Goal: Task Accomplishment & Management: Manage account settings

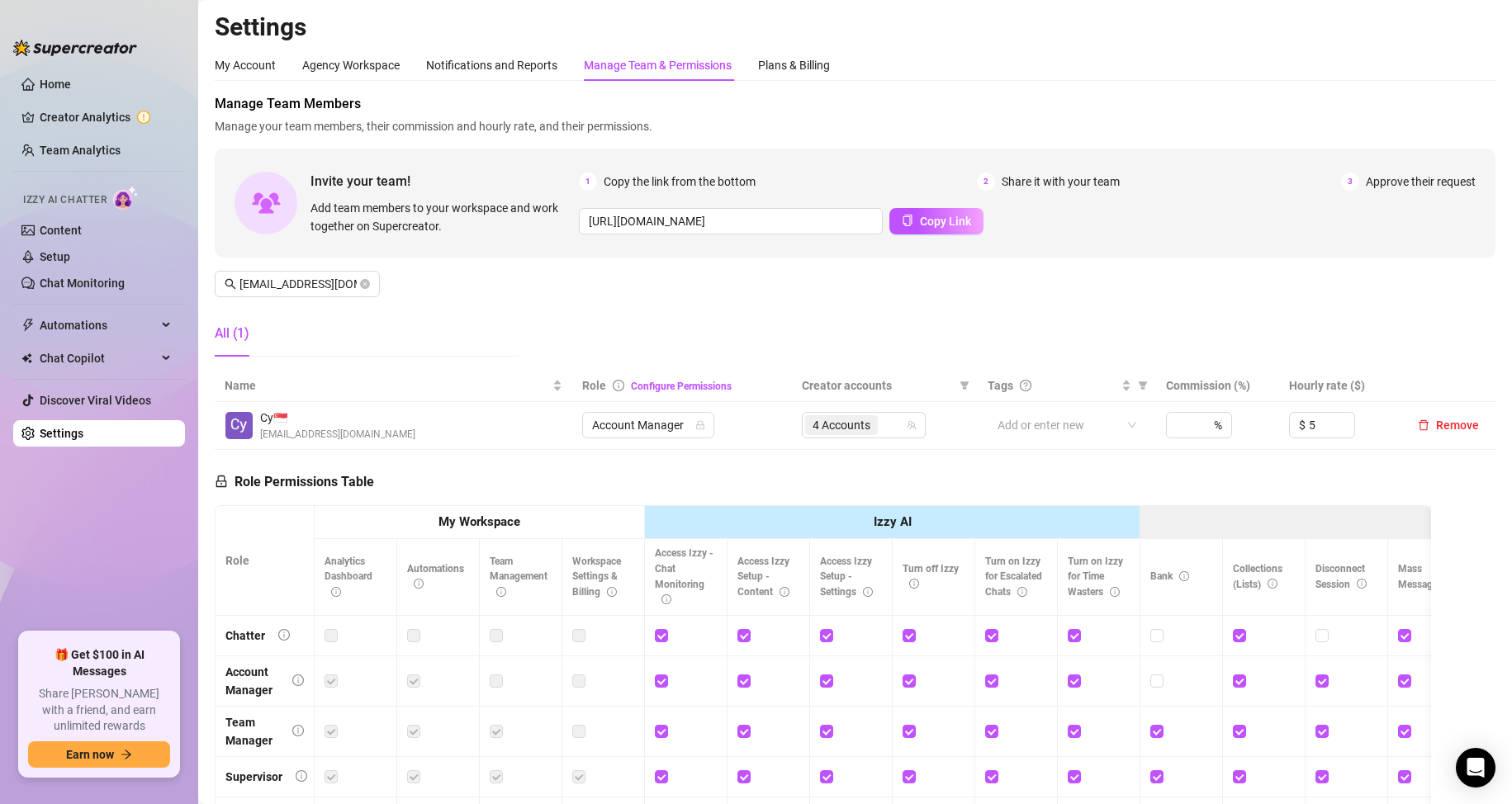
scroll to position [198, 0]
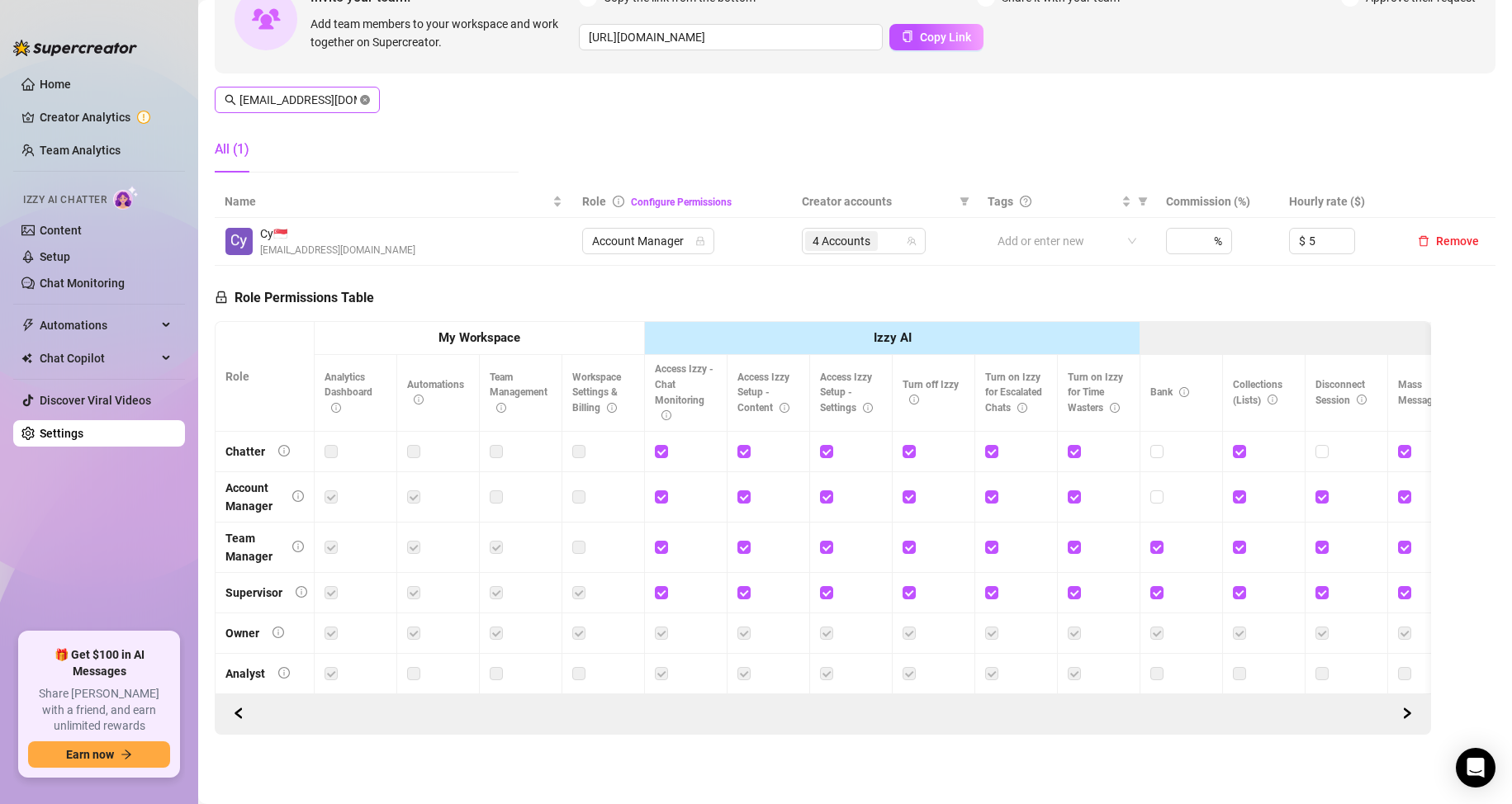
click at [365, 95] on icon "close-circle" at bounding box center [365, 100] width 10 height 10
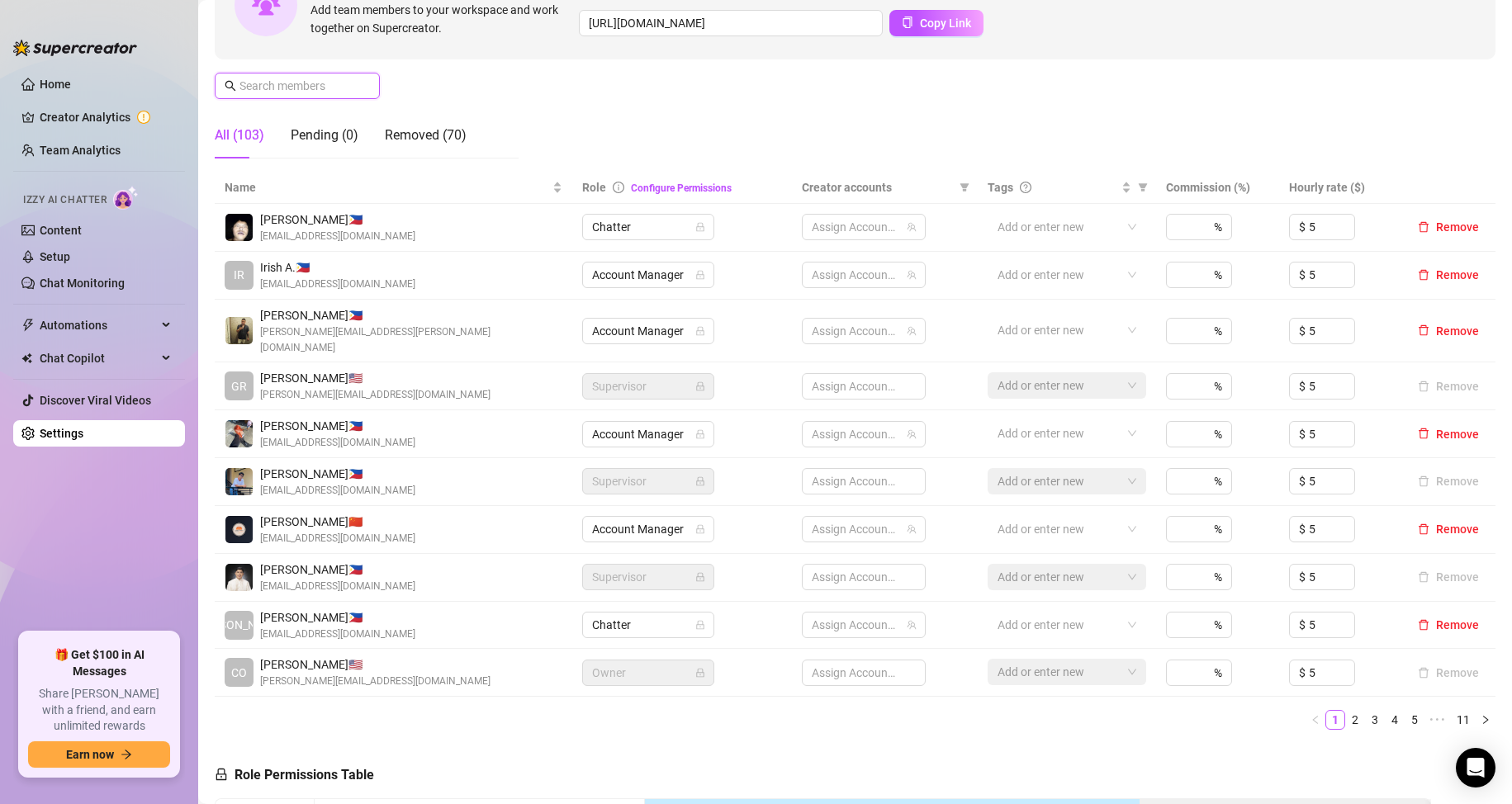
click at [340, 83] on input "text" at bounding box center [298, 86] width 117 height 19
click at [340, 83] on input "nicolo" at bounding box center [298, 86] width 117 height 19
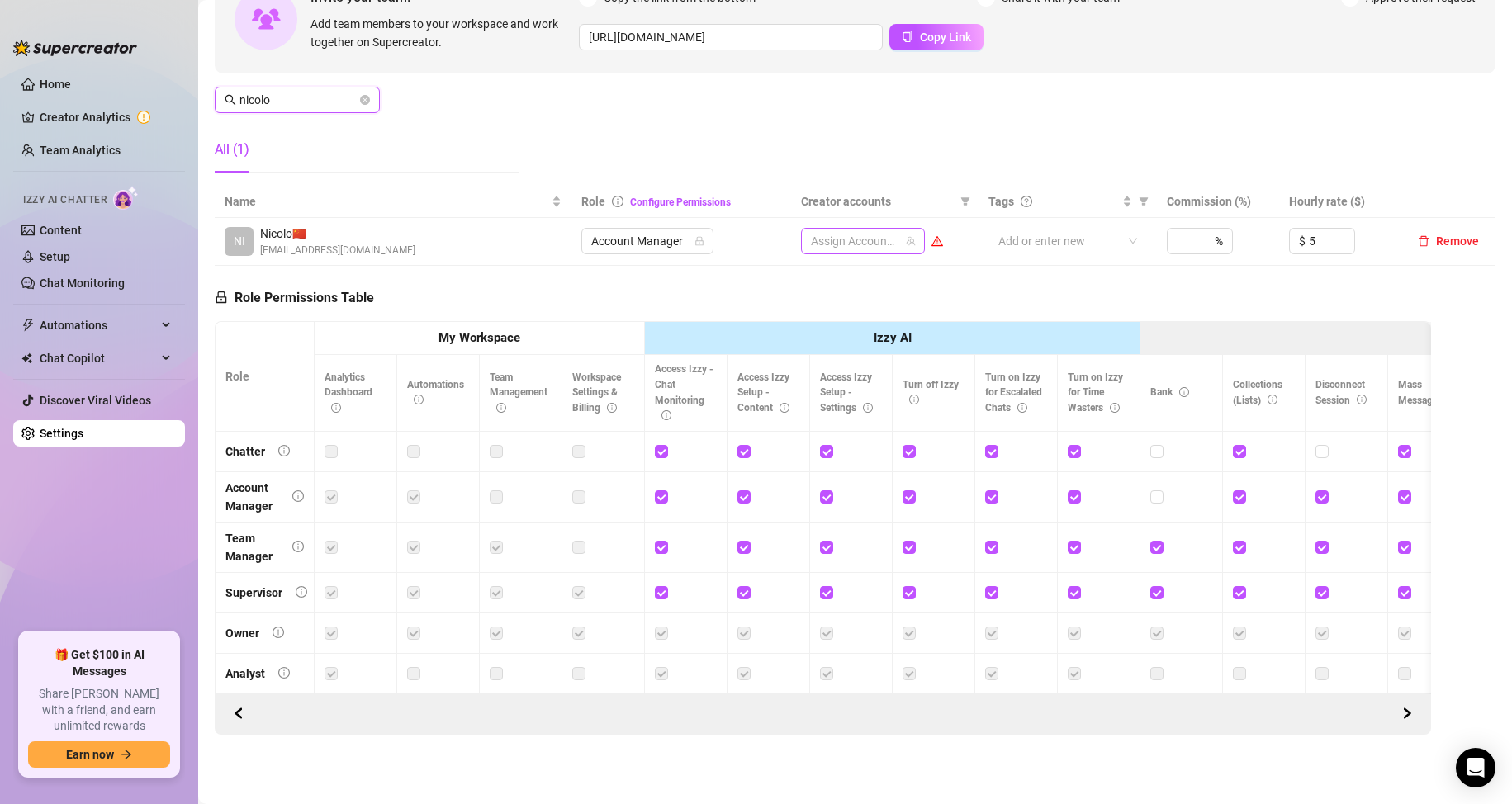
click at [828, 235] on div at bounding box center [854, 240] width 100 height 23
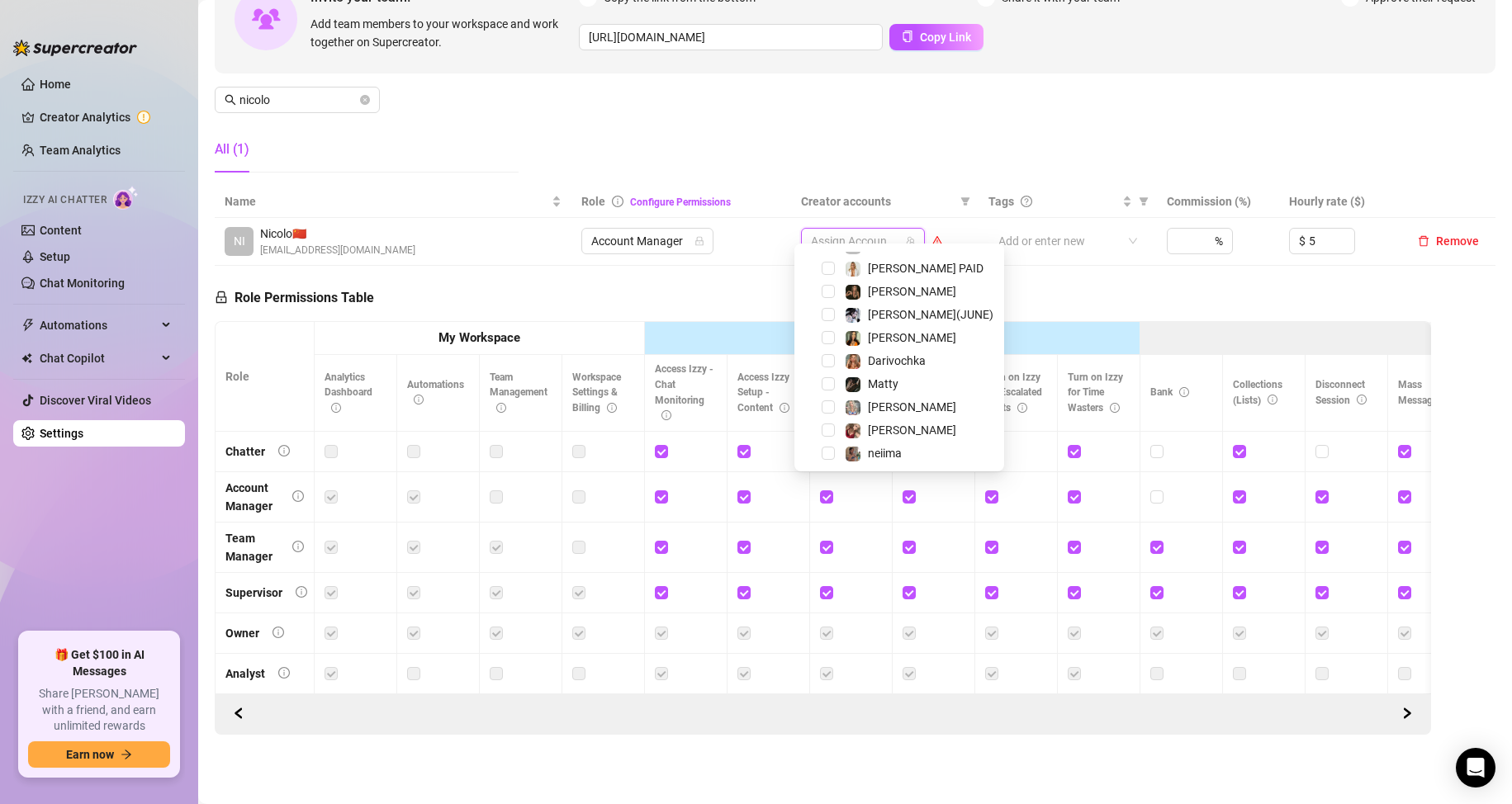
scroll to position [330, 0]
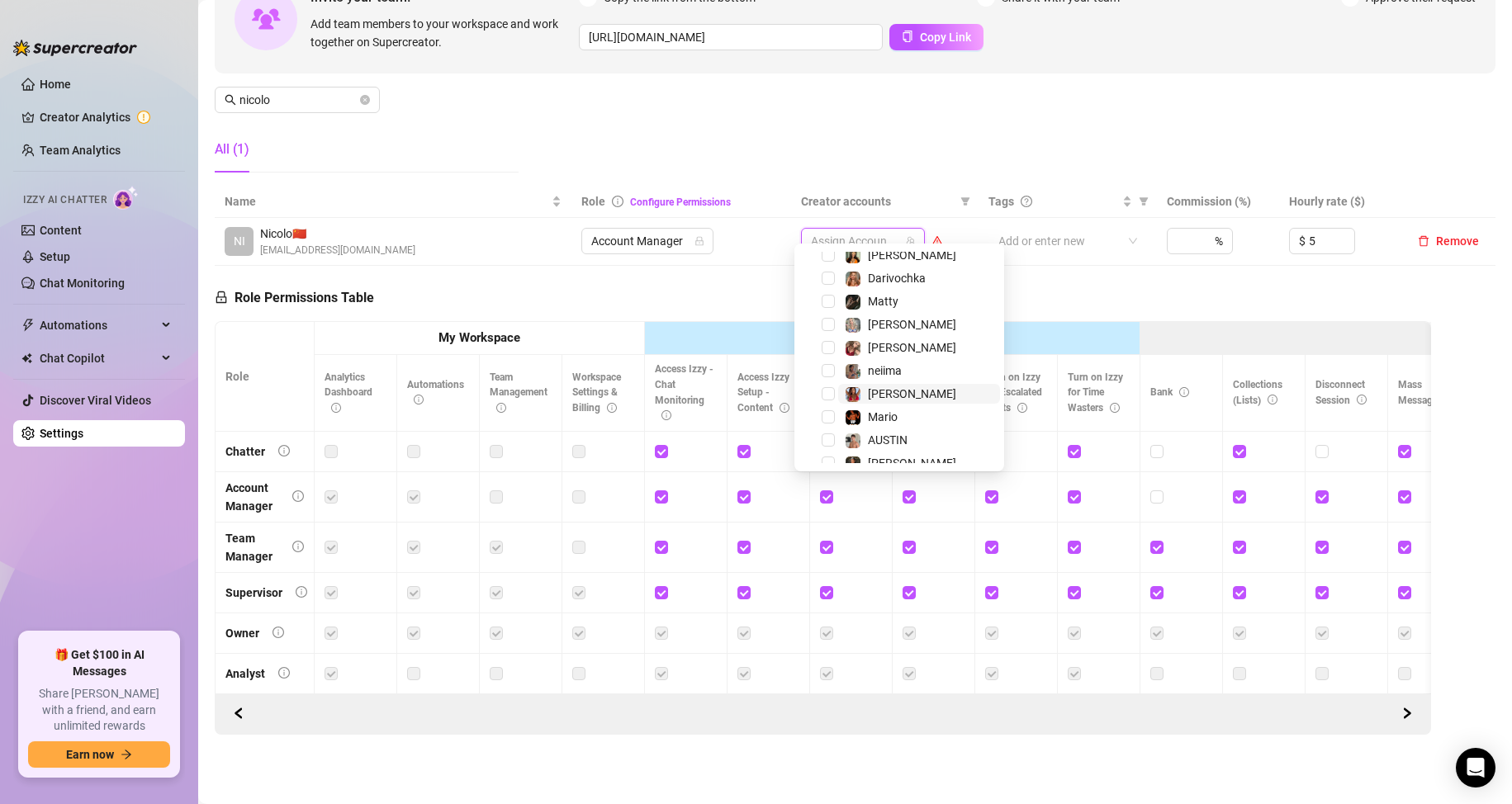
click at [906, 394] on span "[PERSON_NAME]" at bounding box center [920, 394] width 162 height 20
click at [420, 152] on div "All (1)" at bounding box center [367, 149] width 304 height 46
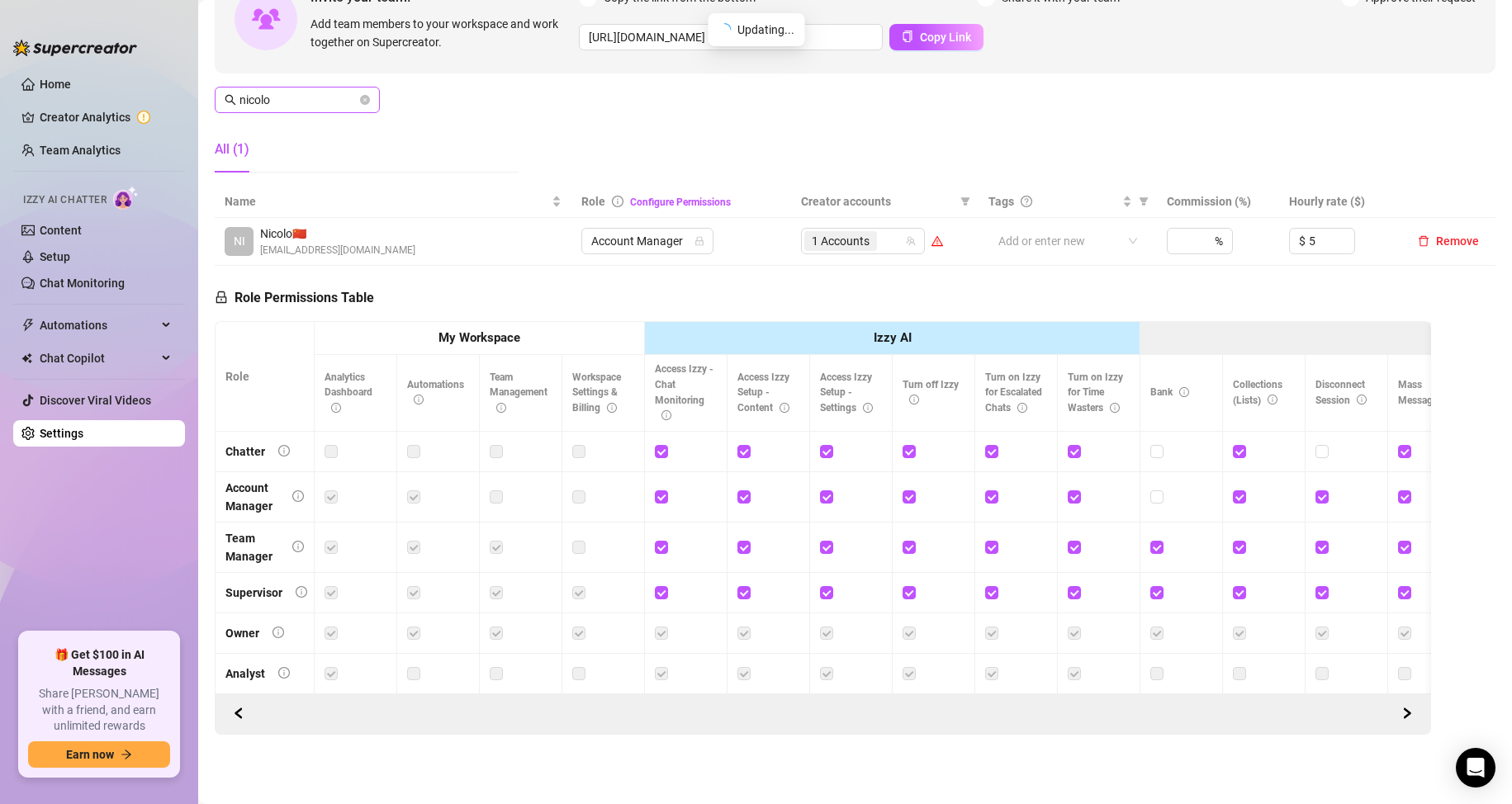
click at [284, 99] on span "nicolo" at bounding box center [298, 99] width 165 height 26
click at [284, 98] on span "nicolo" at bounding box center [298, 99] width 165 height 26
click at [284, 91] on input "nicolo" at bounding box center [298, 100] width 117 height 19
click at [284, 91] on input "ellai" at bounding box center [298, 100] width 117 height 19
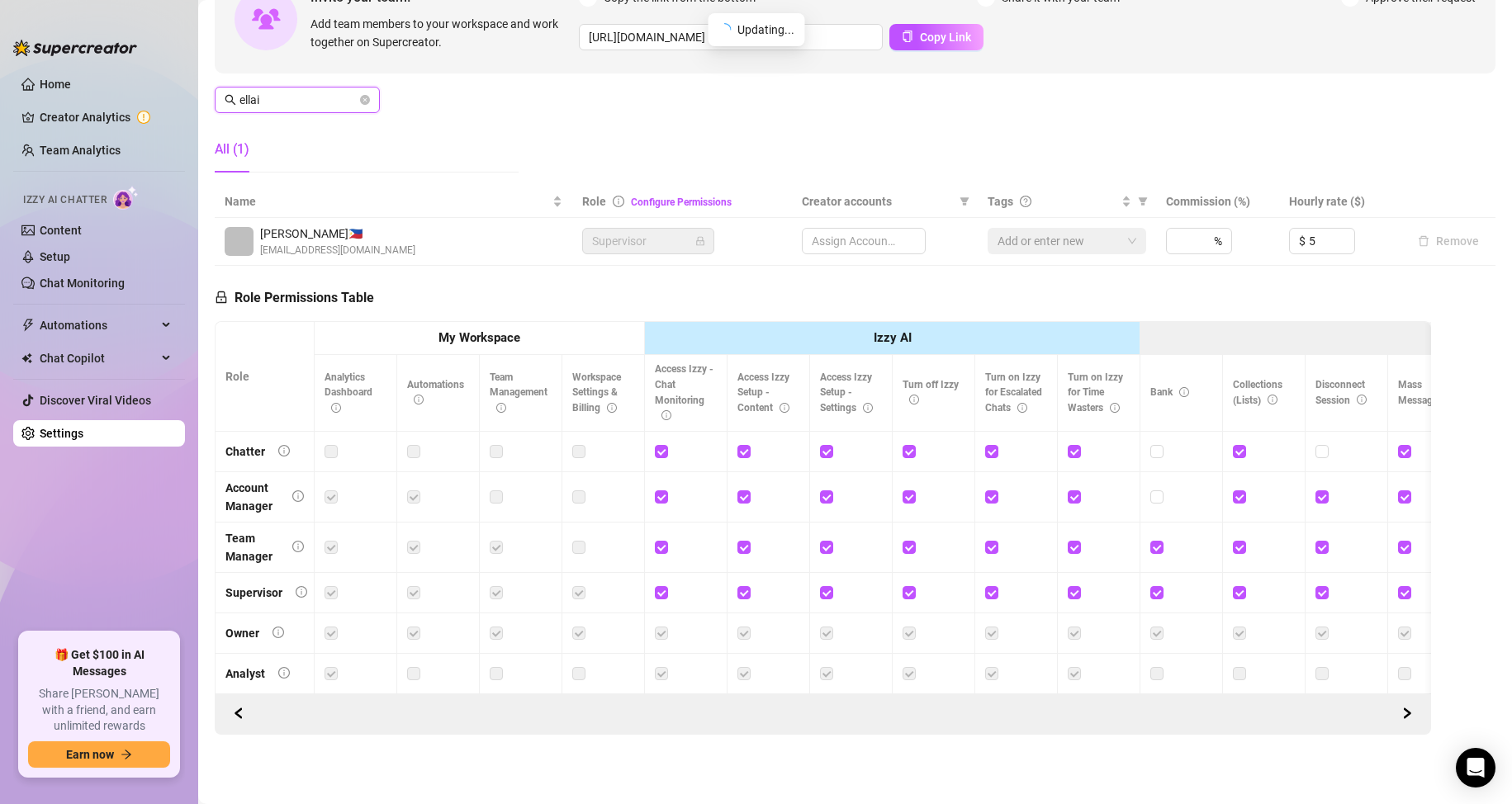
click at [284, 91] on input "ellai" at bounding box center [298, 100] width 117 height 19
click at [318, 91] on input "ellai" at bounding box center [298, 100] width 117 height 19
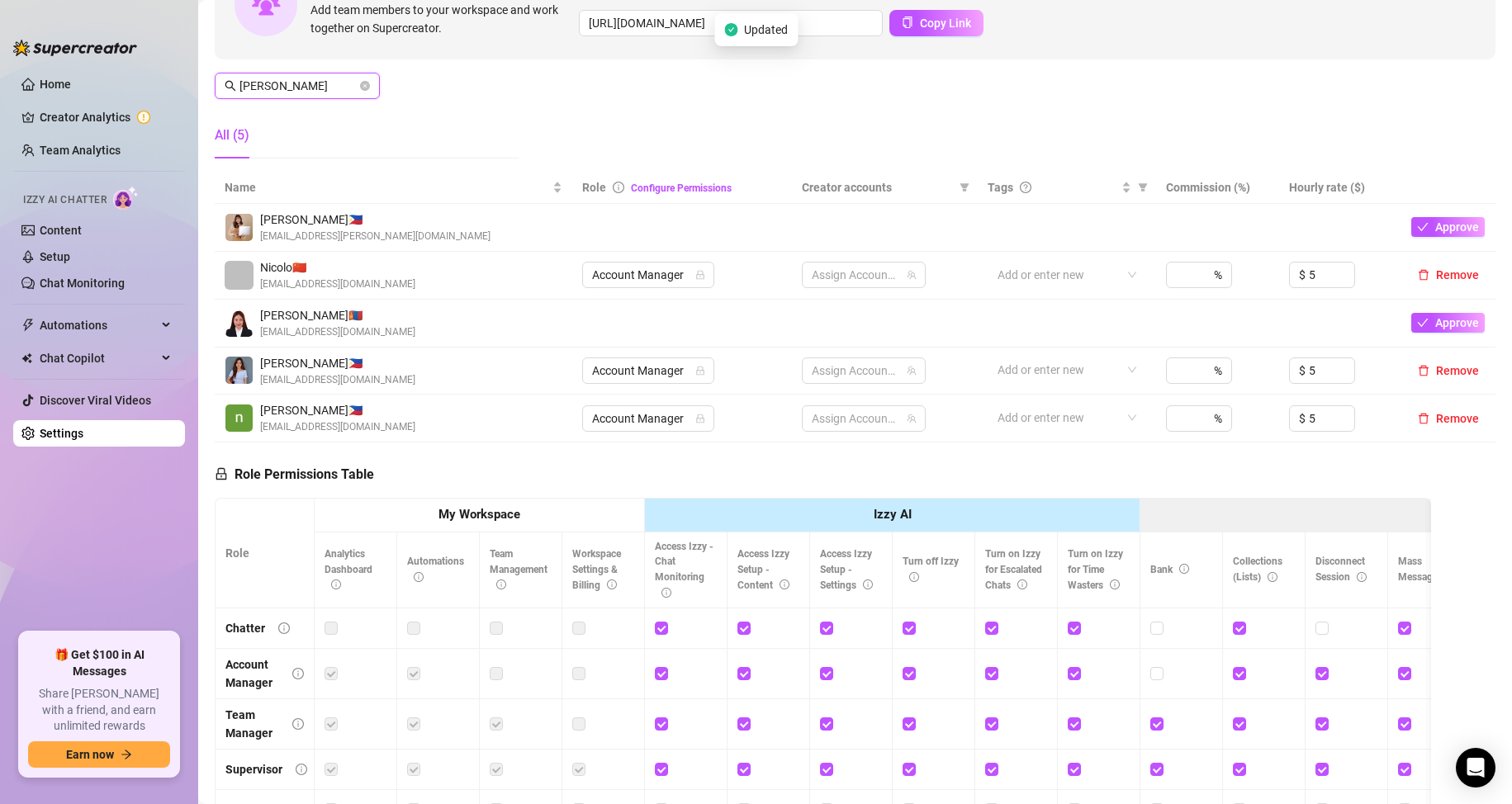
type input "nicolo"
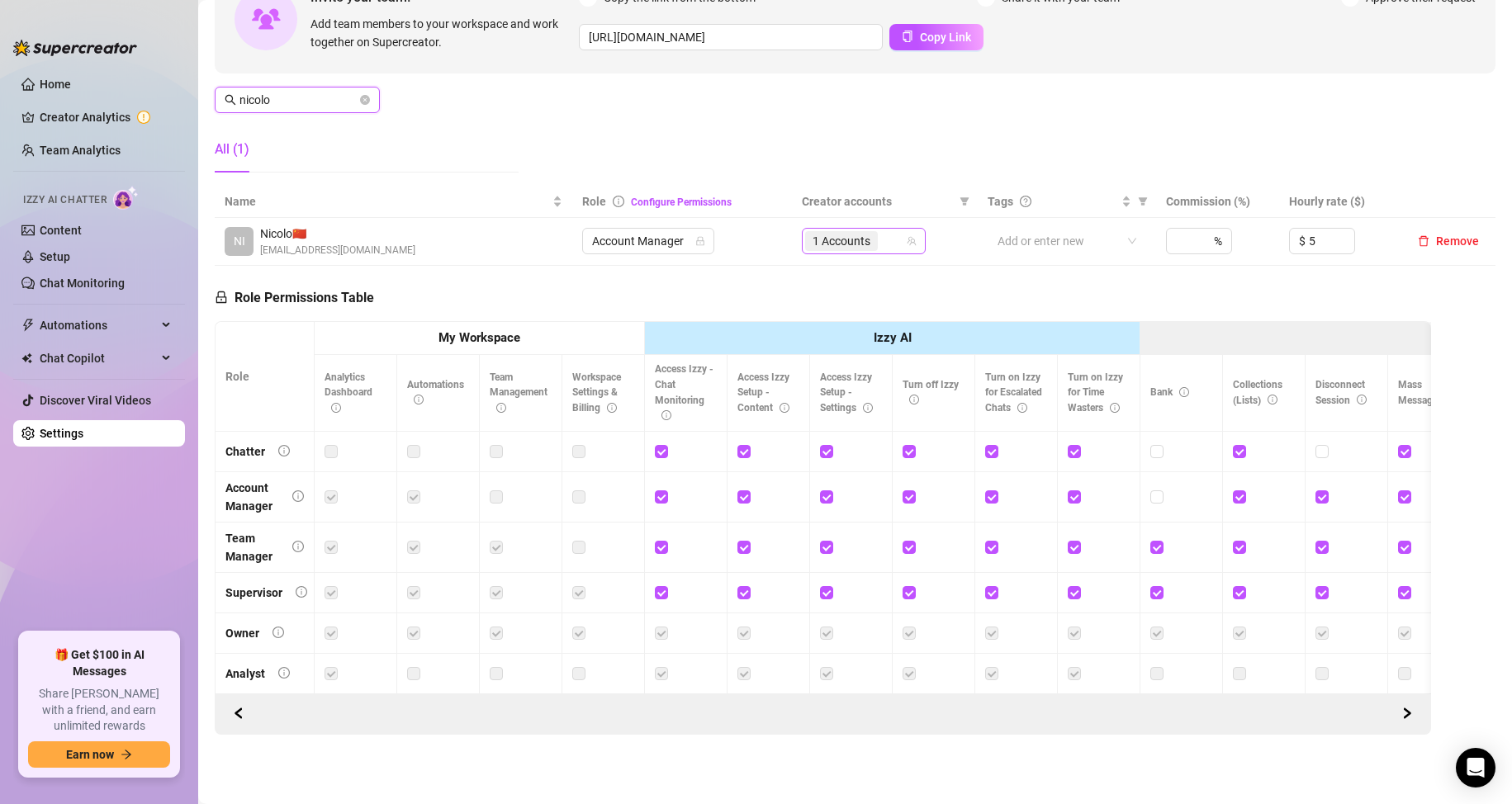
click at [813, 232] on span "1 Accounts" at bounding box center [841, 241] width 58 height 19
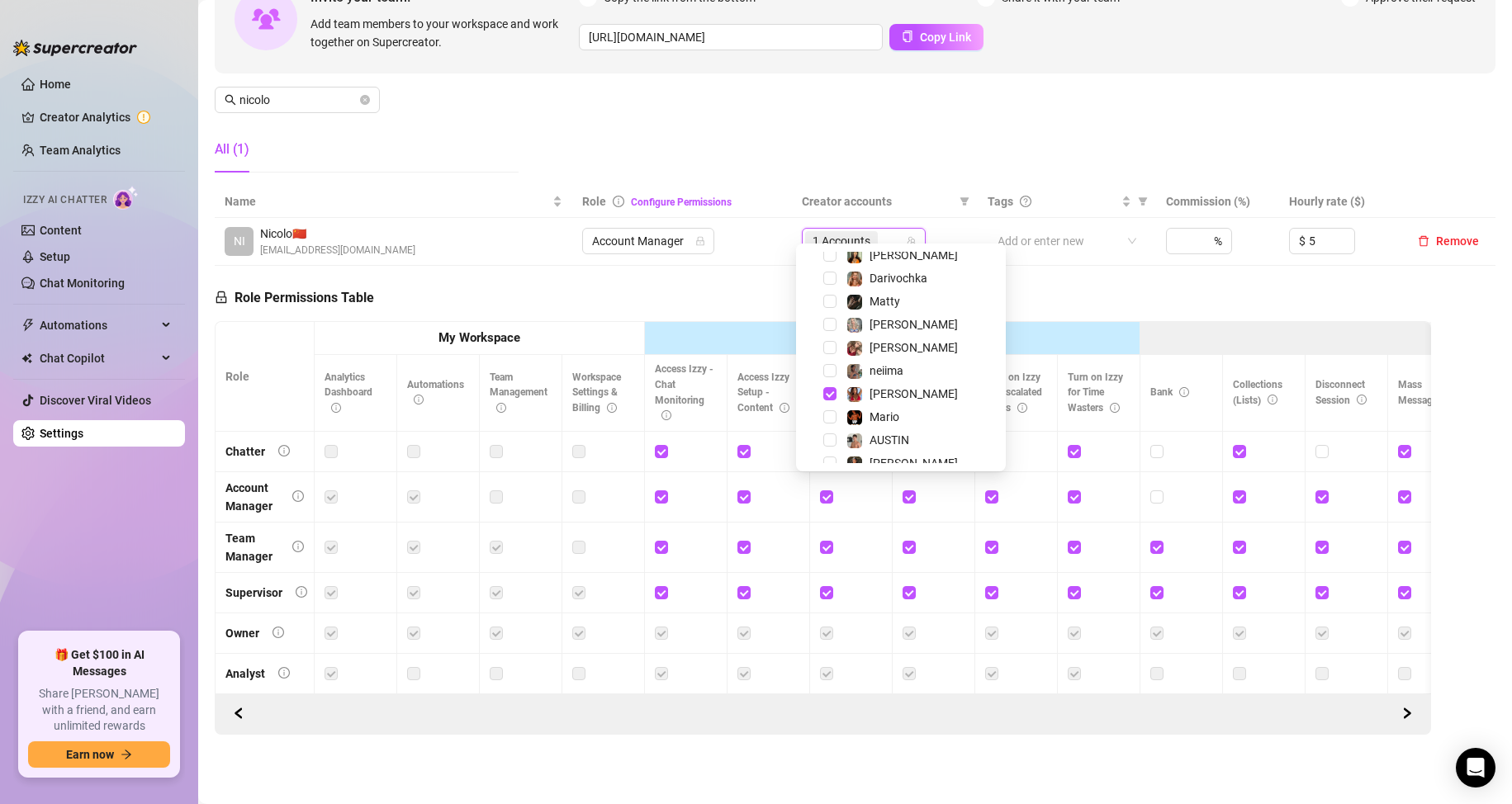
click at [513, 131] on div "All (1)" at bounding box center [367, 149] width 304 height 46
